Goal: Task Accomplishment & Management: Use online tool/utility

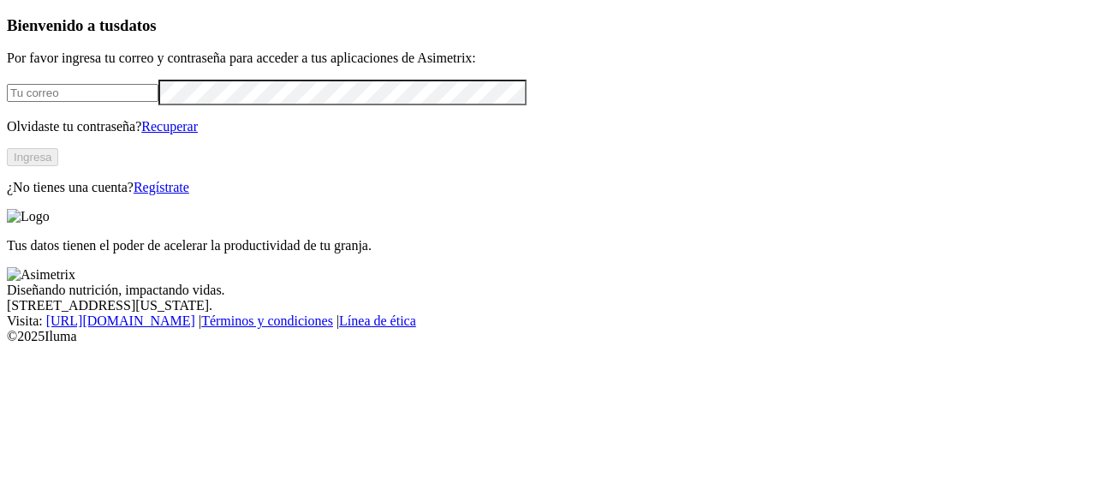
type input "[EMAIL_ADDRESS][DOMAIN_NAME]"
click at [58, 166] on button "Ingresa" at bounding box center [32, 157] width 51 height 18
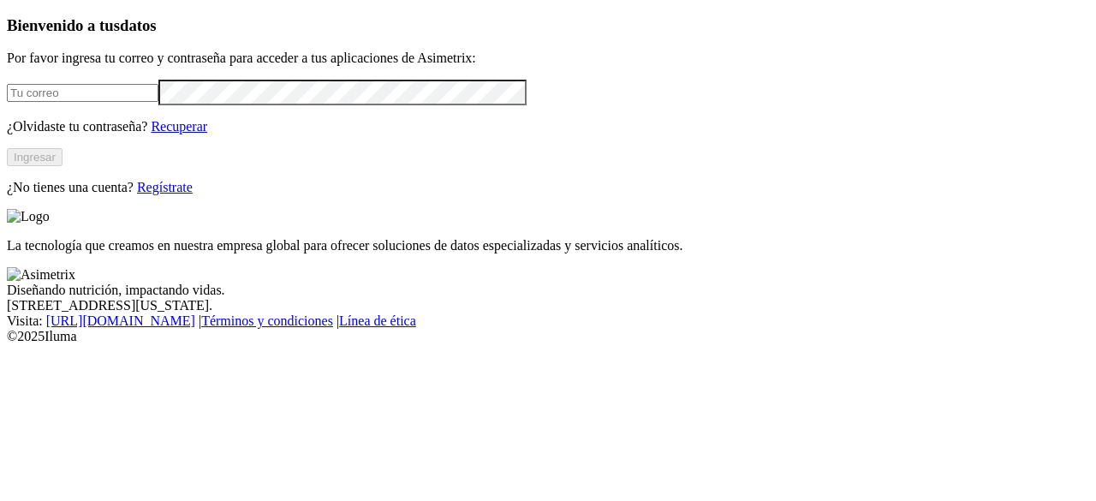
type input "[EMAIL_ADDRESS][DOMAIN_NAME]"
click at [62, 166] on button "Ingresar" at bounding box center [35, 157] width 56 height 18
